Goal: Use online tool/utility: Utilize a website feature to perform a specific function

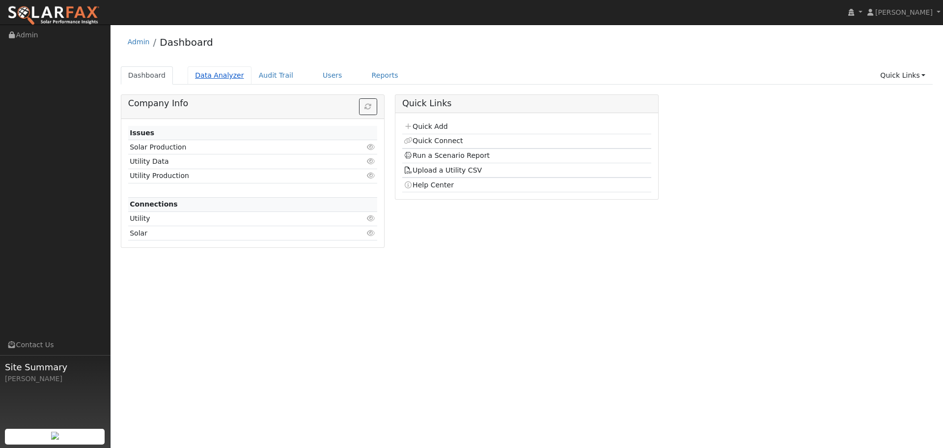
click at [226, 75] on link "Data Analyzer" at bounding box center [220, 75] width 64 height 18
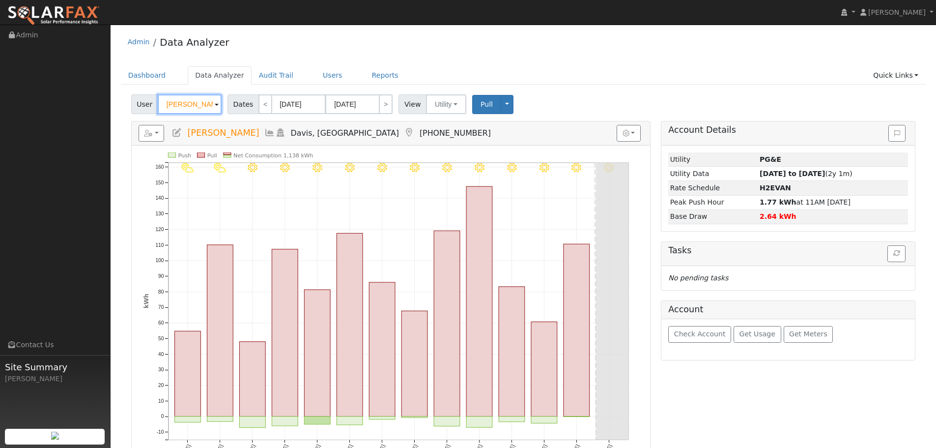
click at [206, 109] on input "[PERSON_NAME]" at bounding box center [190, 104] width 64 height 20
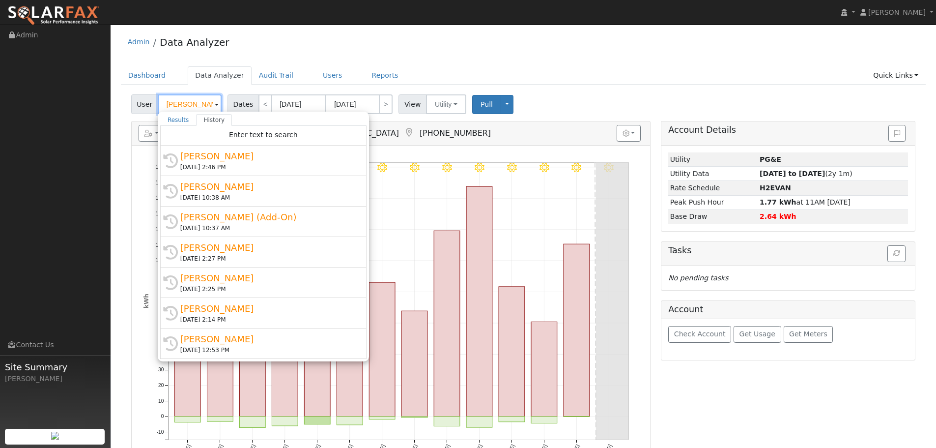
click at [206, 109] on input "[PERSON_NAME]" at bounding box center [190, 104] width 64 height 20
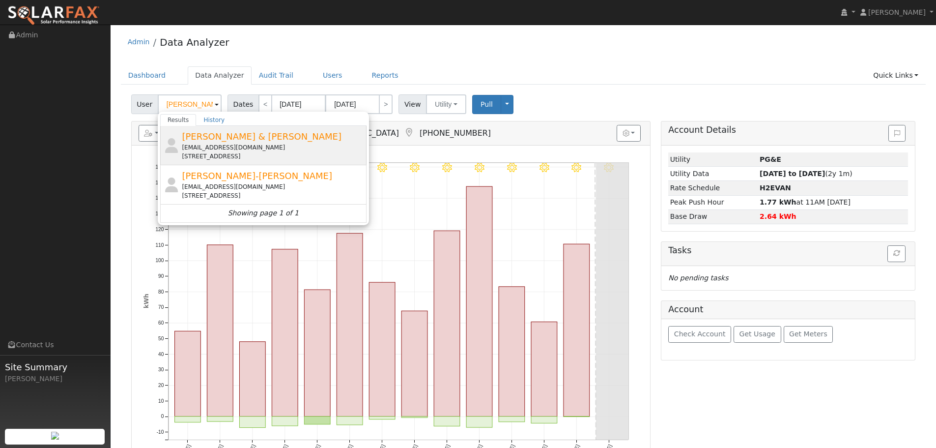
click at [249, 151] on div "[EMAIL_ADDRESS][DOMAIN_NAME]" at bounding box center [273, 147] width 182 height 9
type input "[PERSON_NAME] & [PERSON_NAME]"
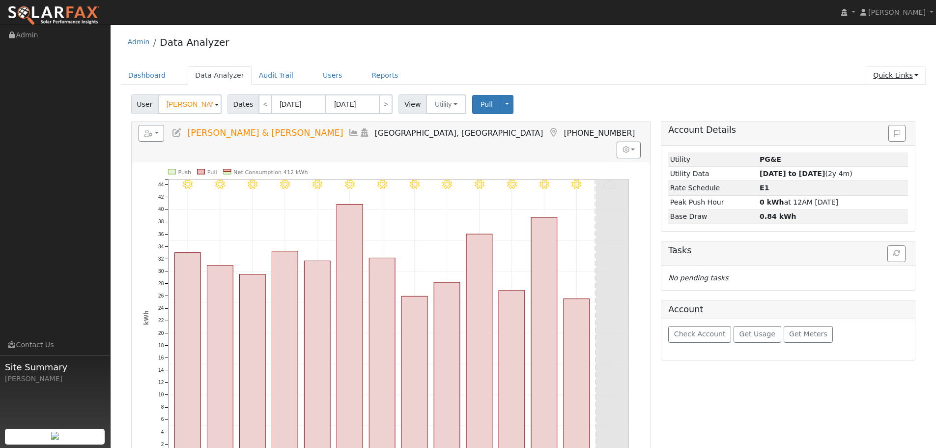
click at [907, 79] on link "Quick Links" at bounding box center [896, 75] width 60 height 18
click at [870, 130] on link "Run a Scenario Report" at bounding box center [876, 132] width 100 height 14
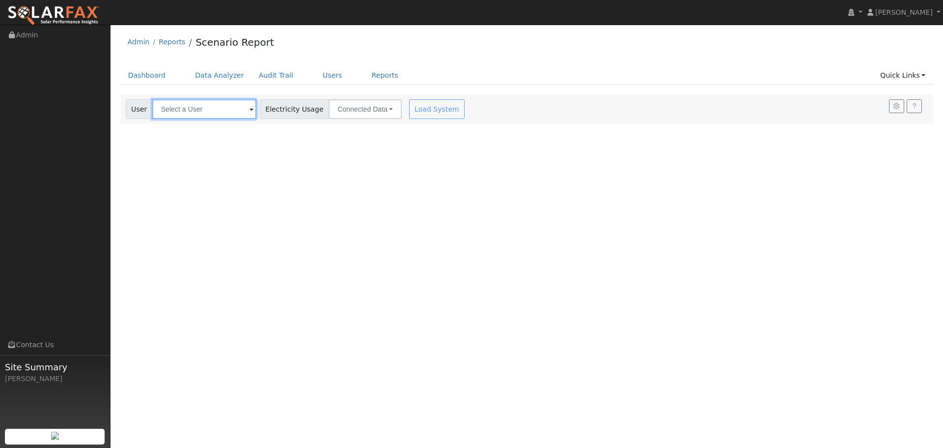
click at [219, 114] on input "text" at bounding box center [204, 109] width 104 height 20
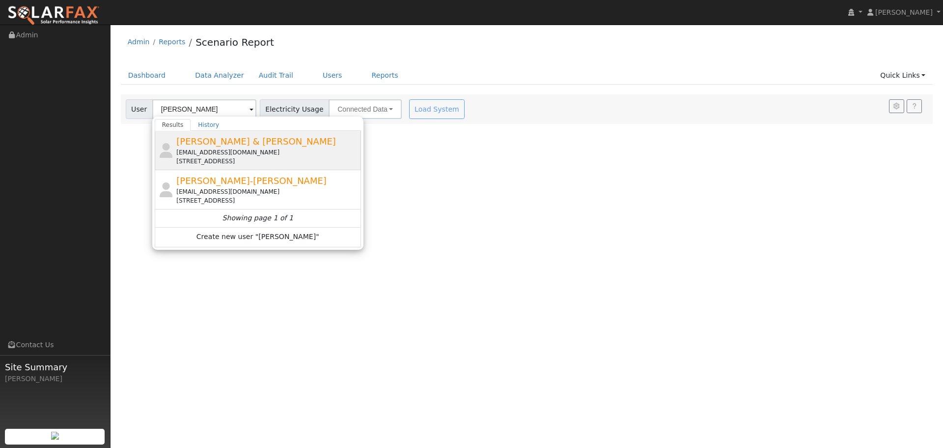
click at [253, 148] on div "Juan & Rosia Tamirez jc_ramirez81@hotmail.com 1808 5th Street, Lincoln, CA 95648" at bounding box center [267, 150] width 182 height 31
type input "Juan & Rosia Tamirez"
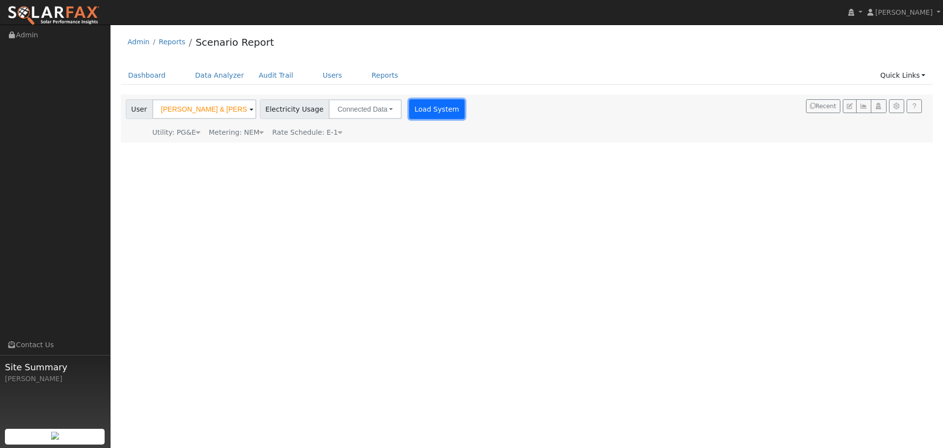
click at [430, 107] on button "Load System" at bounding box center [437, 109] width 56 height 20
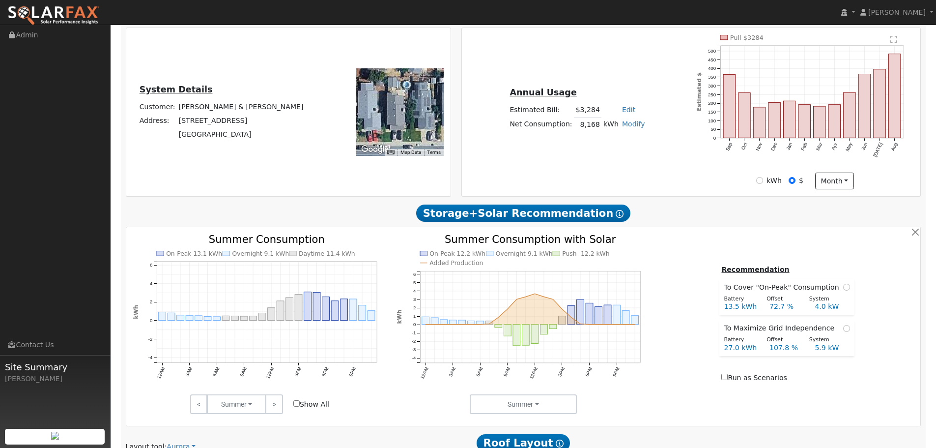
type input "9904"
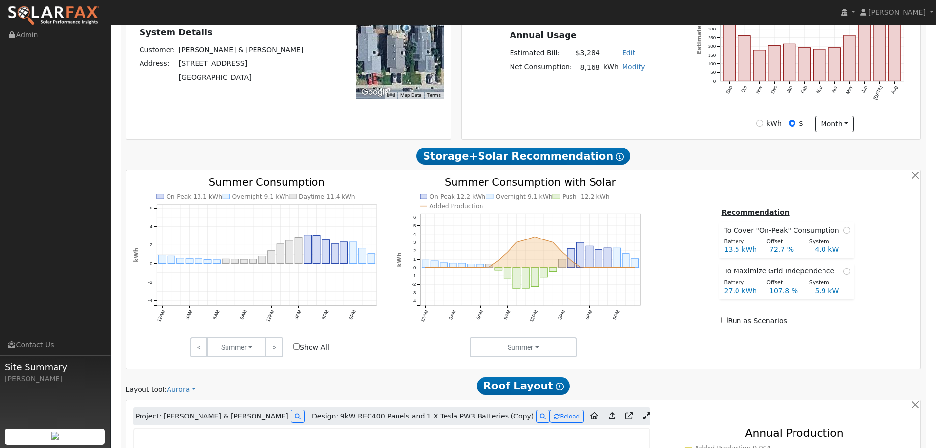
scroll to position [138, 0]
